Goal: Information Seeking & Learning: Check status

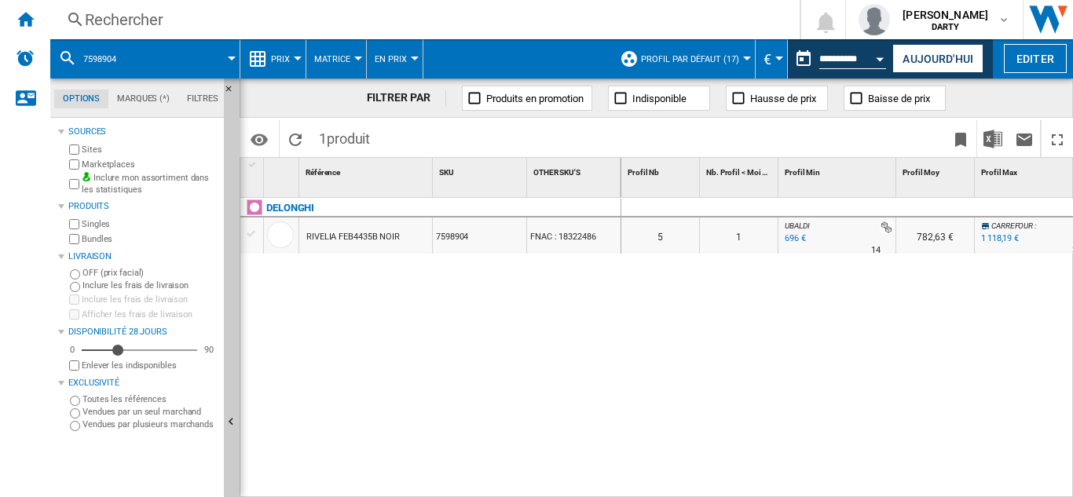
click at [147, 23] on div "Rechercher" at bounding box center [422, 20] width 674 height 22
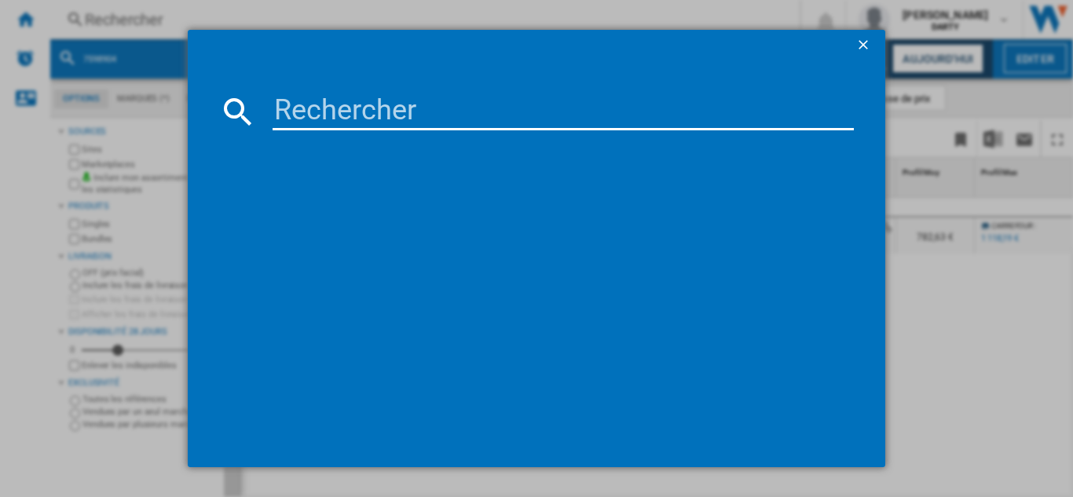
click at [353, 113] on input at bounding box center [563, 112] width 581 height 38
paste input "7684118"
type input "7684118"
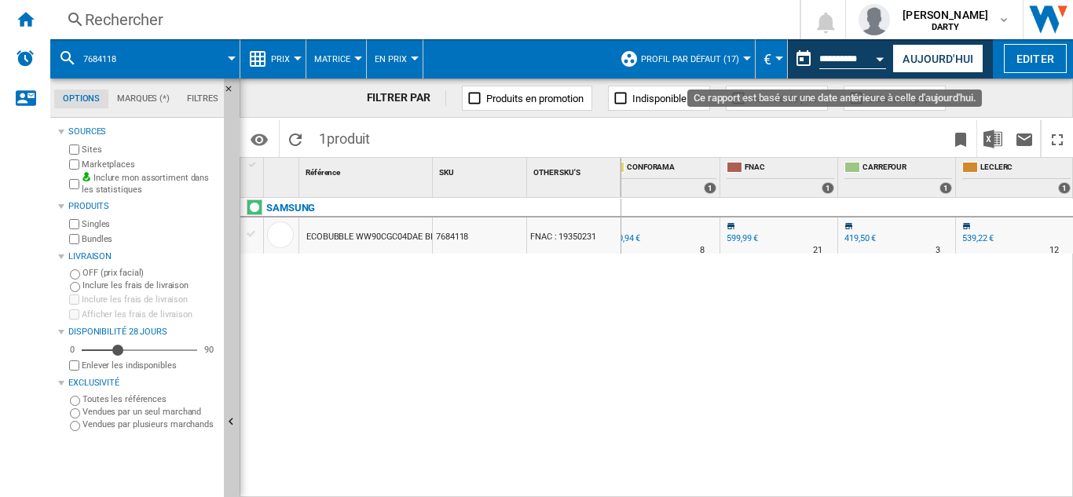
click at [872, 53] on button "Open calendar" at bounding box center [880, 56] width 28 height 28
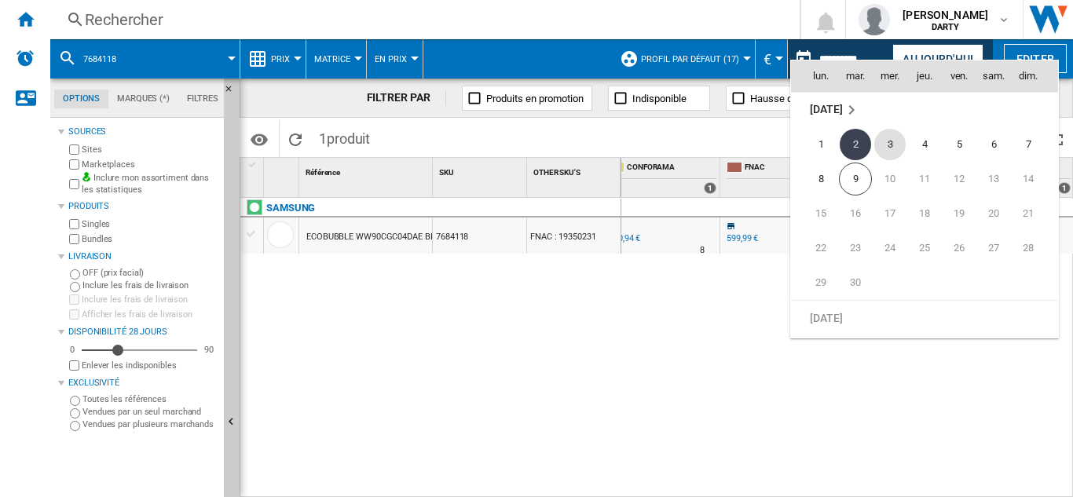
click at [890, 147] on span "3" at bounding box center [889, 144] width 31 height 31
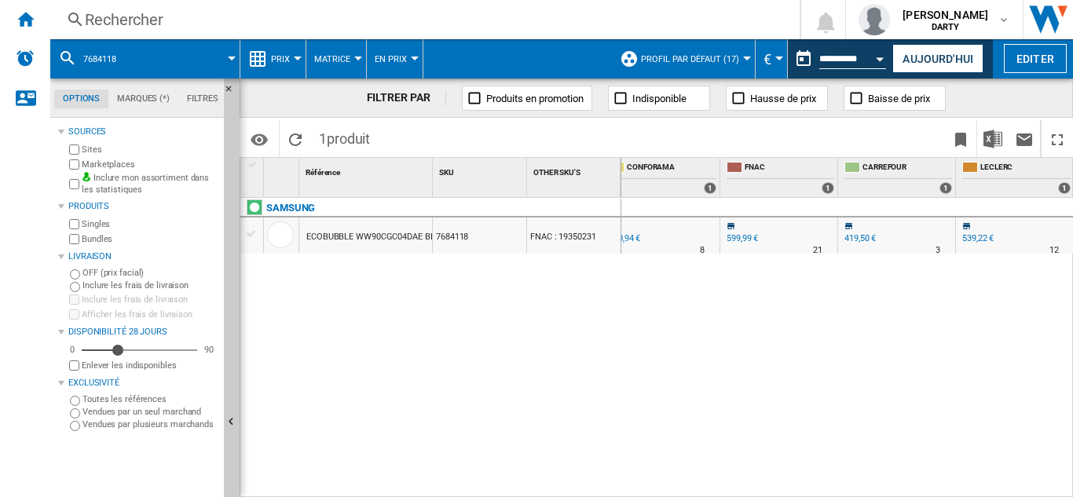
click at [139, 19] on div "Rechercher" at bounding box center [422, 20] width 674 height 22
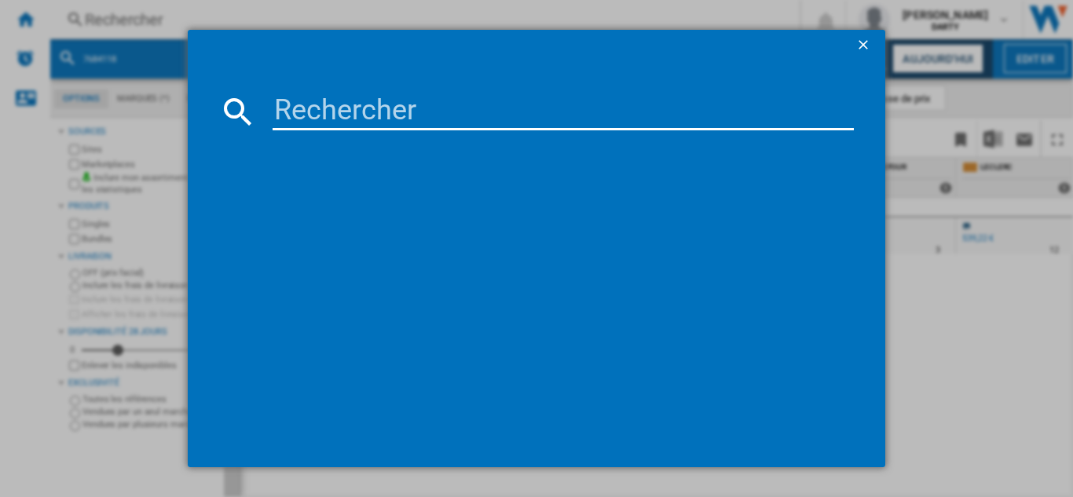
type input "7831471"
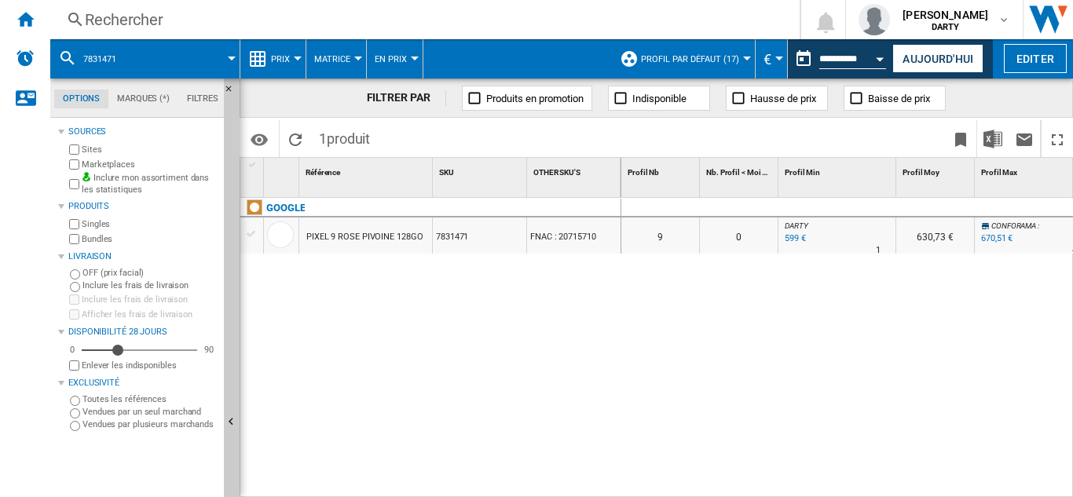
click at [133, 16] on div "Rechercher" at bounding box center [422, 20] width 674 height 22
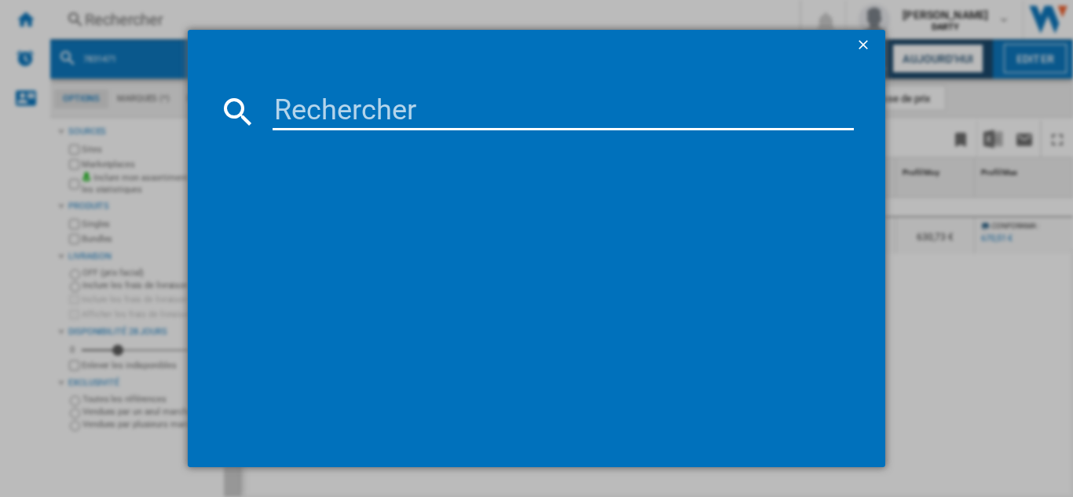
type input "7831471"
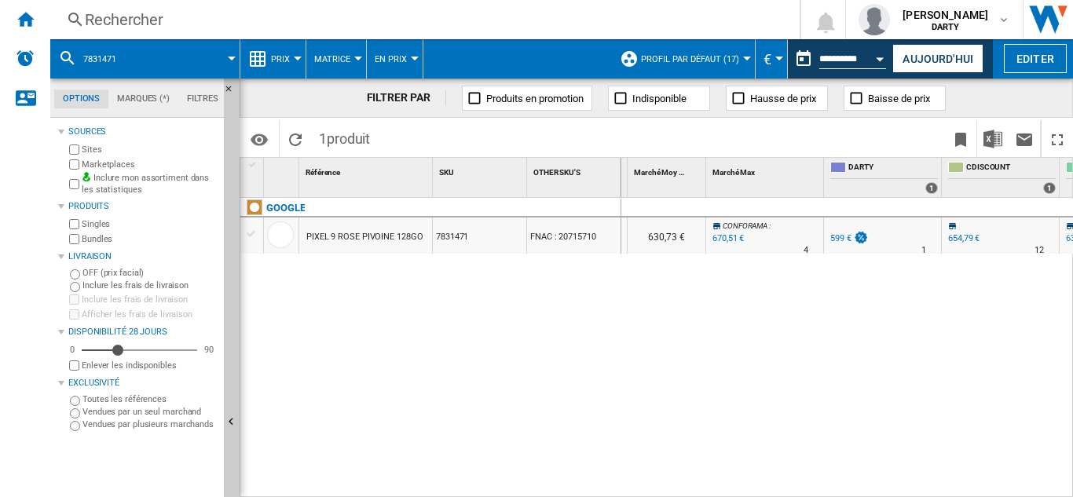
scroll to position [0, 817]
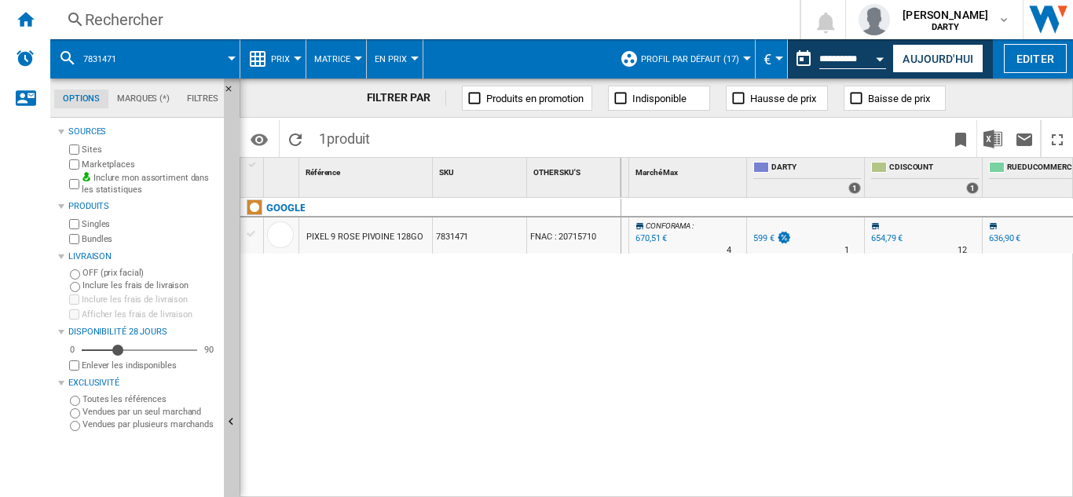
click at [97, 24] on div "Rechercher" at bounding box center [422, 20] width 674 height 22
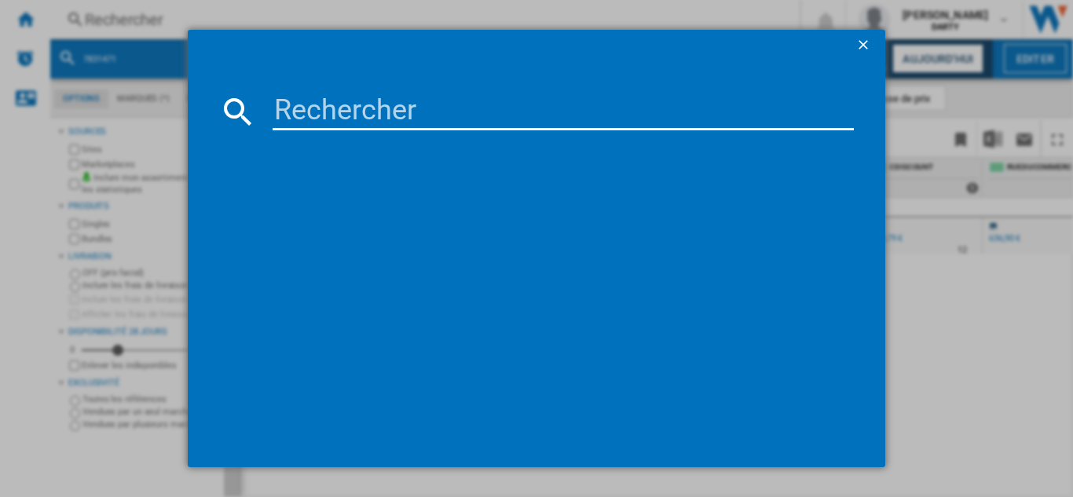
type input "7719922"
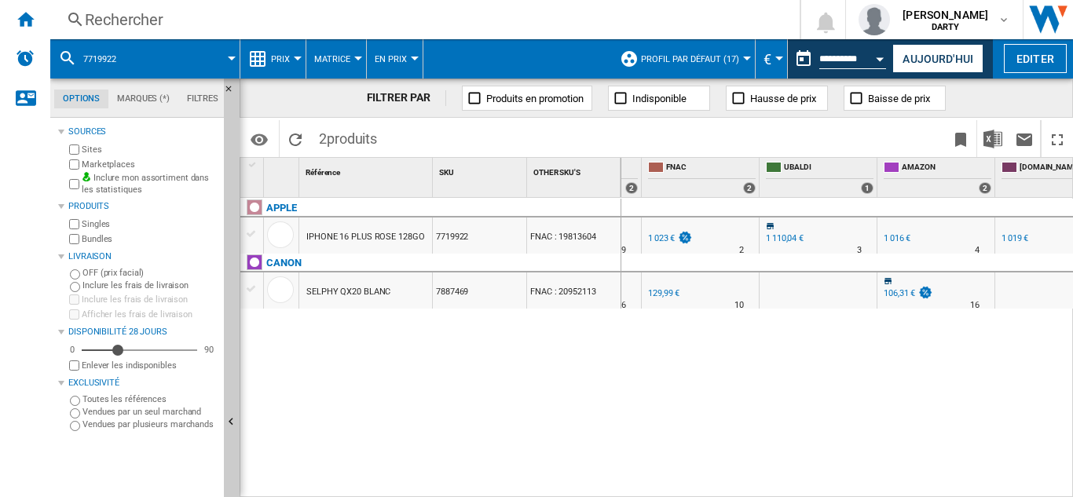
scroll to position [0, 1515]
click at [137, 27] on div "Rechercher" at bounding box center [422, 20] width 674 height 22
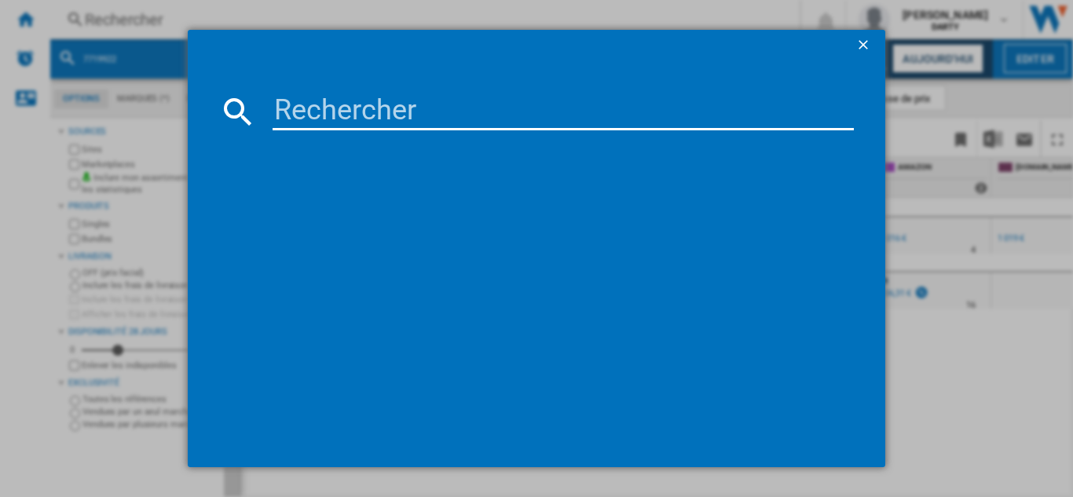
click at [341, 126] on input at bounding box center [563, 112] width 581 height 38
type input "7864728"
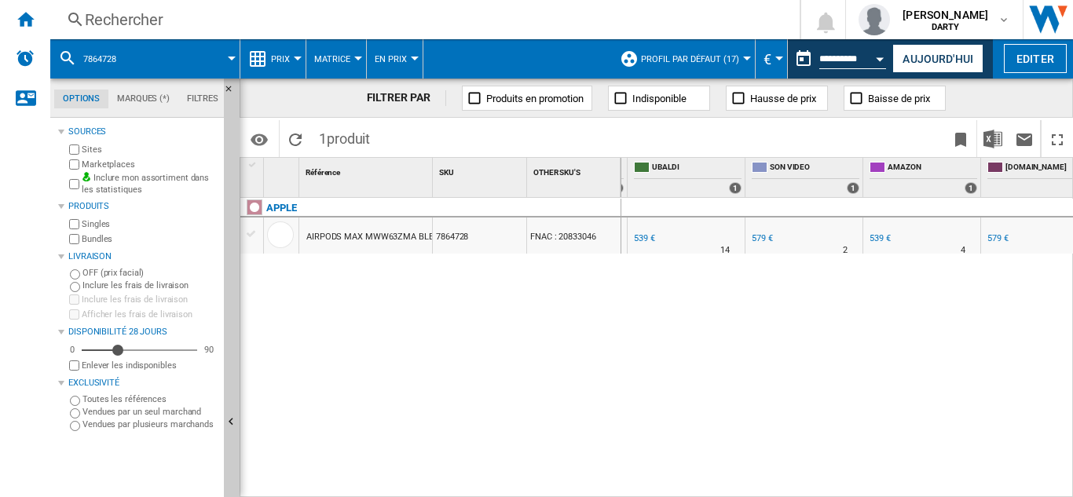
scroll to position [0, 1789]
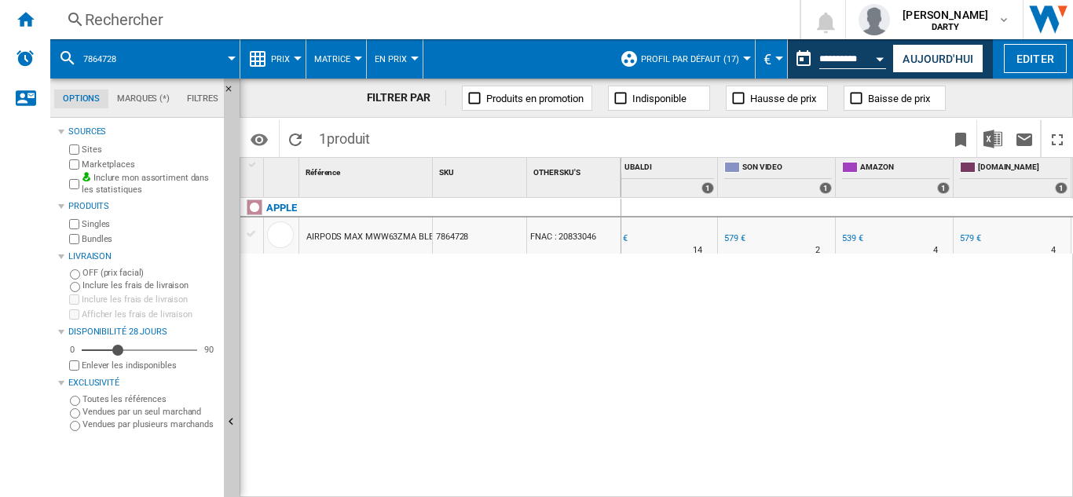
click at [154, 23] on div "Rechercher" at bounding box center [422, 20] width 674 height 22
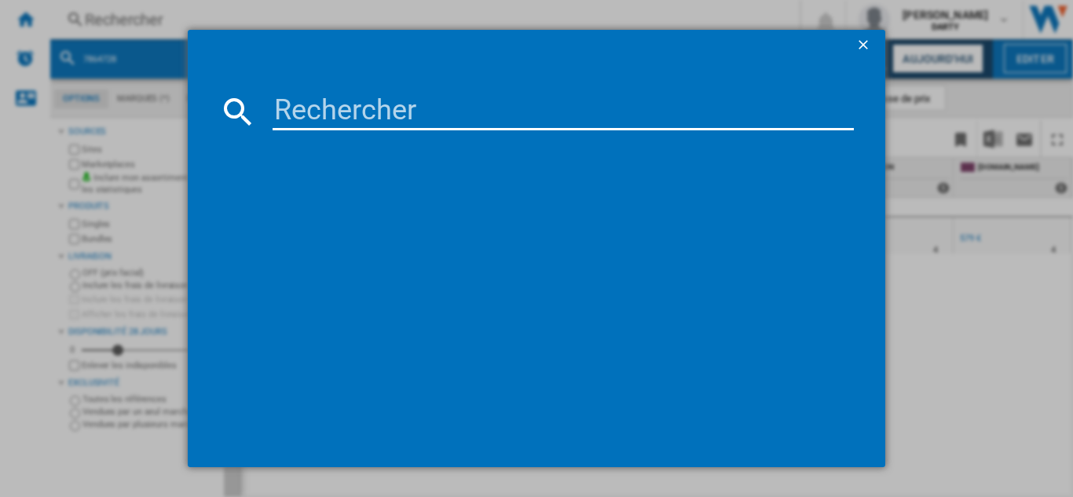
type input "8003351"
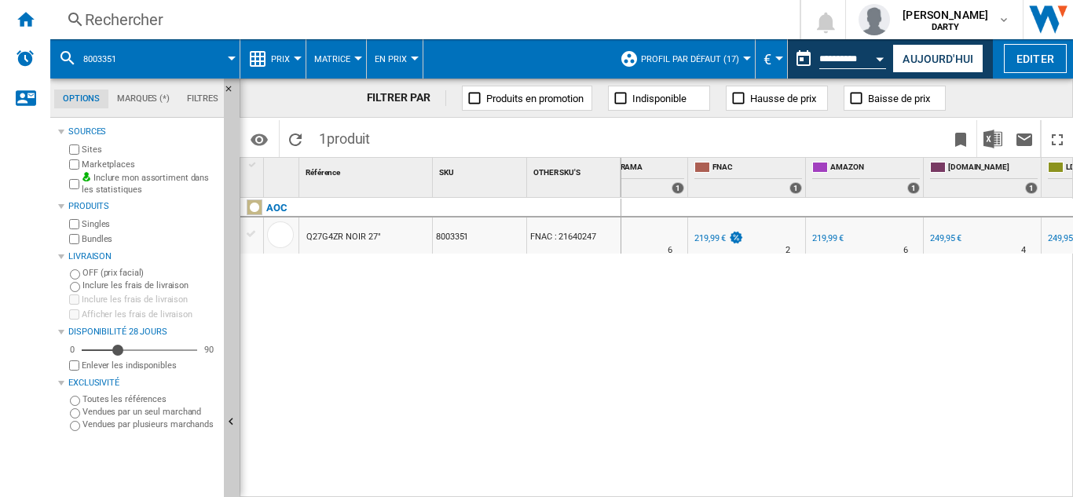
scroll to position [0, 1315]
